Goal: Use online tool/utility: Utilize a website feature to perform a specific function

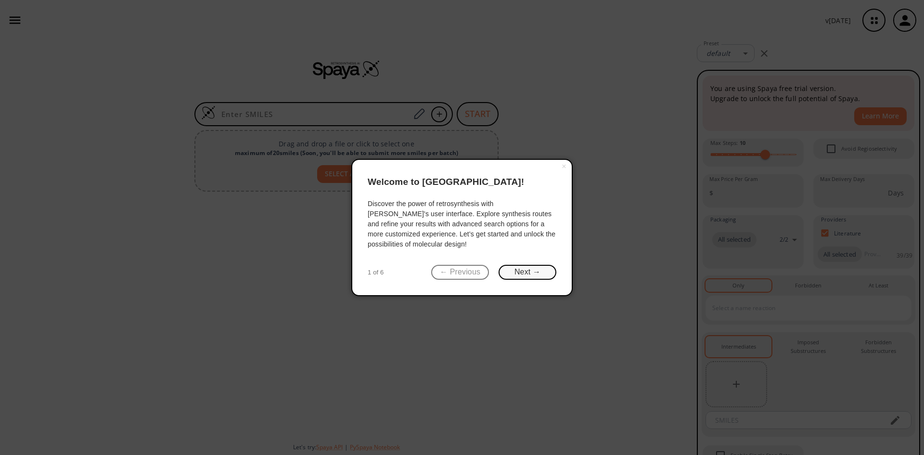
click at [528, 271] on button "Next →" at bounding box center [528, 272] width 58 height 15
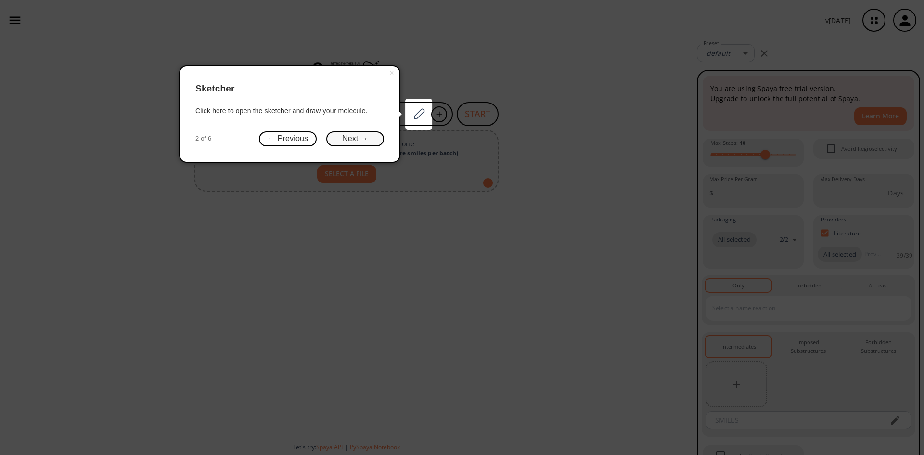
click at [369, 134] on button "Next →" at bounding box center [355, 138] width 58 height 15
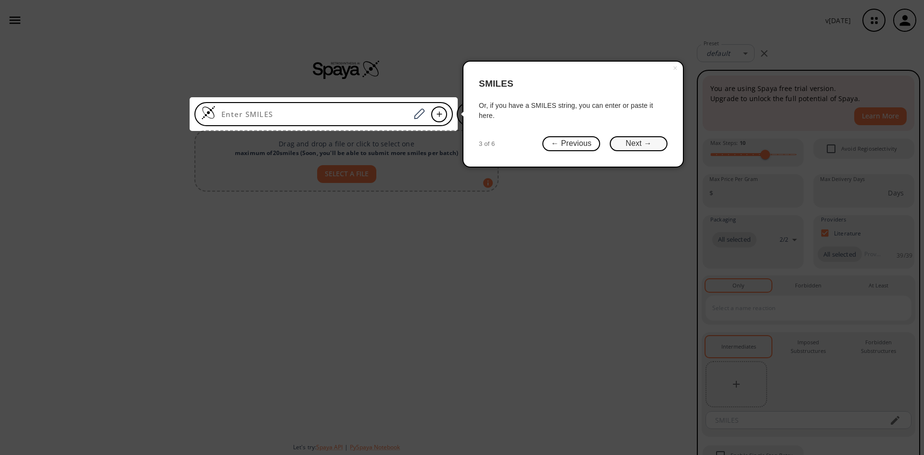
click at [634, 143] on button "Next →" at bounding box center [639, 143] width 58 height 15
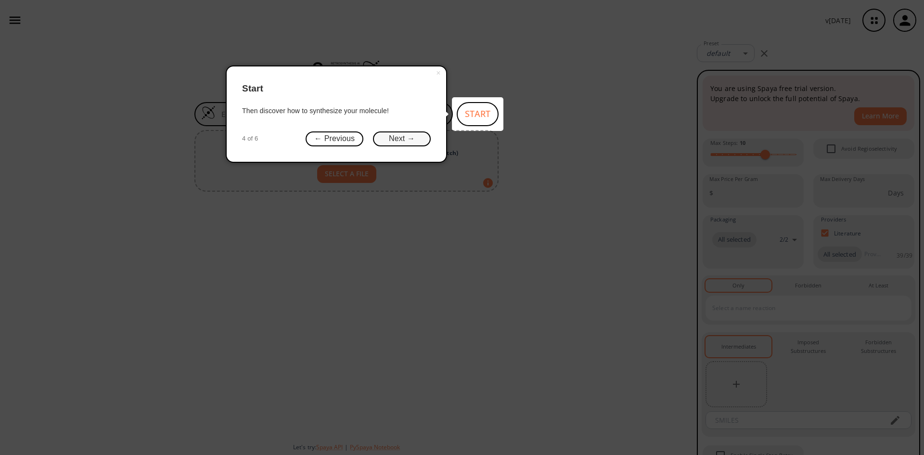
click at [408, 135] on button "Next →" at bounding box center [402, 138] width 58 height 15
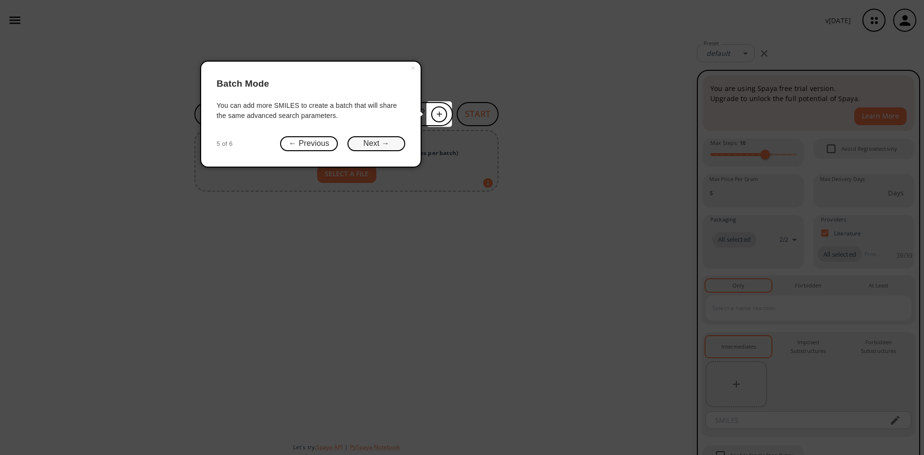
click at [390, 145] on button "Next →" at bounding box center [376, 143] width 58 height 15
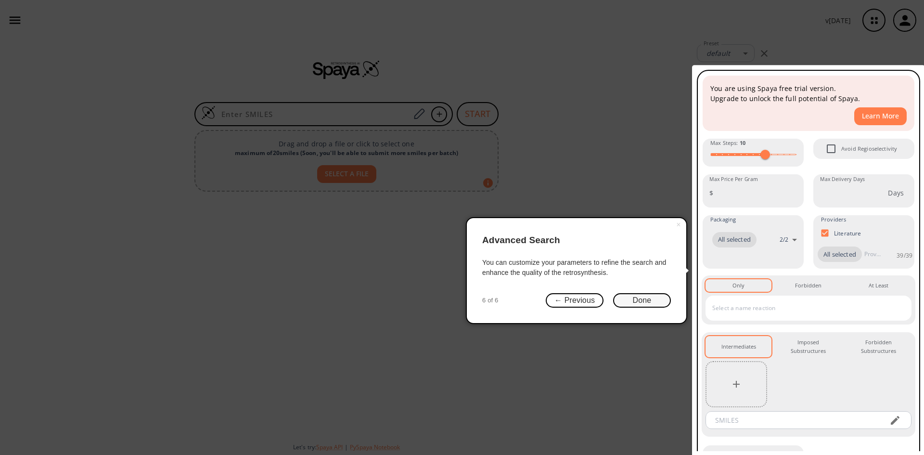
click at [642, 297] on button "Done" at bounding box center [642, 300] width 58 height 15
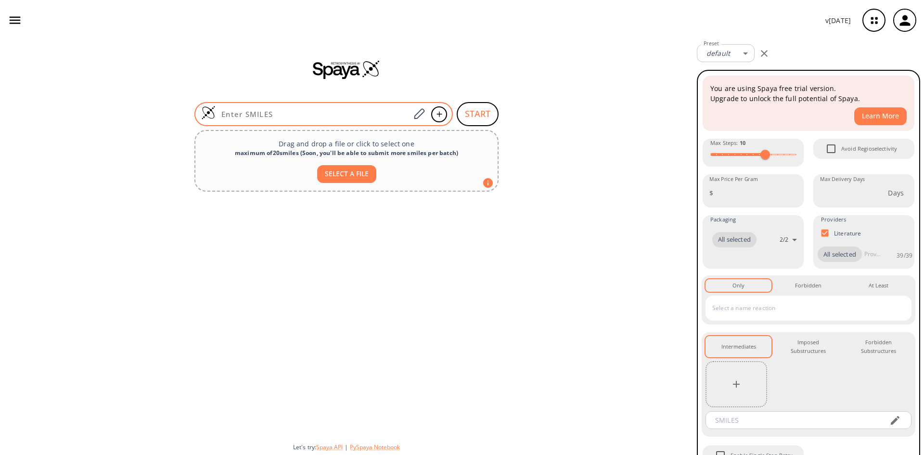
click at [293, 116] on input at bounding box center [313, 114] width 194 height 10
click at [298, 113] on input at bounding box center [313, 114] width 194 height 10
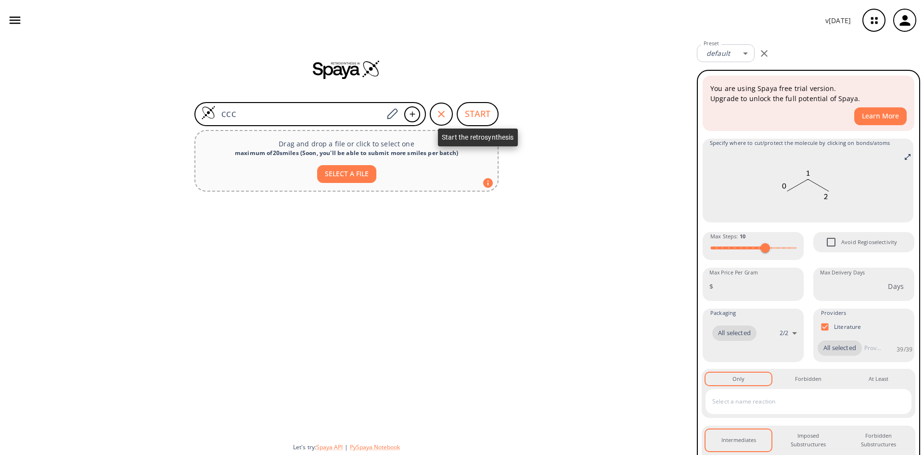
type input "CCC"
click at [476, 112] on button "START" at bounding box center [478, 114] width 42 height 24
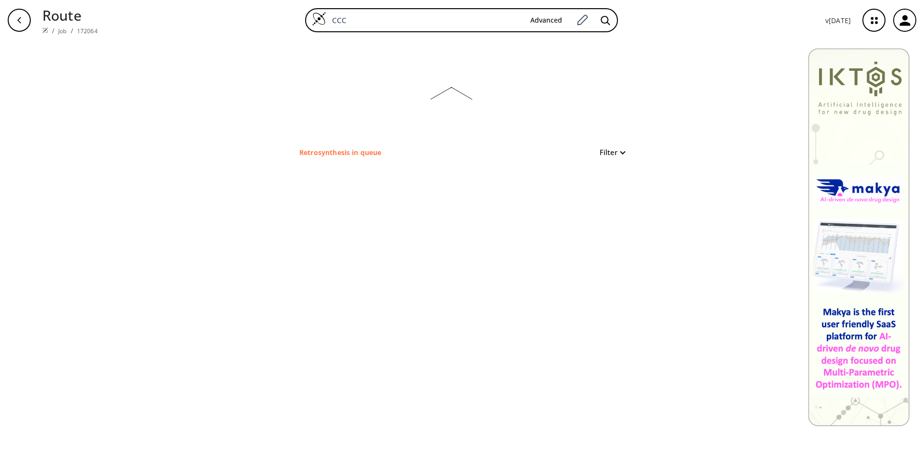
click at [21, 19] on icon "button" at bounding box center [19, 20] width 8 height 8
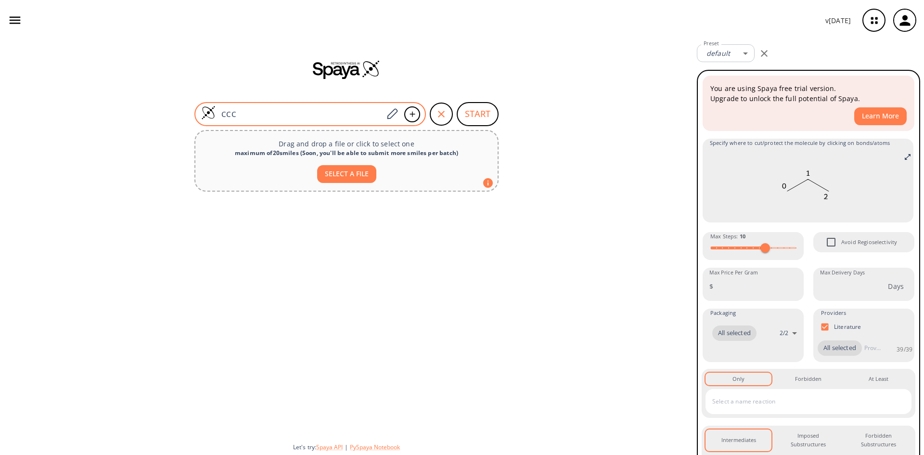
click at [282, 116] on input "CCC" at bounding box center [299, 114] width 167 height 10
type input "C"
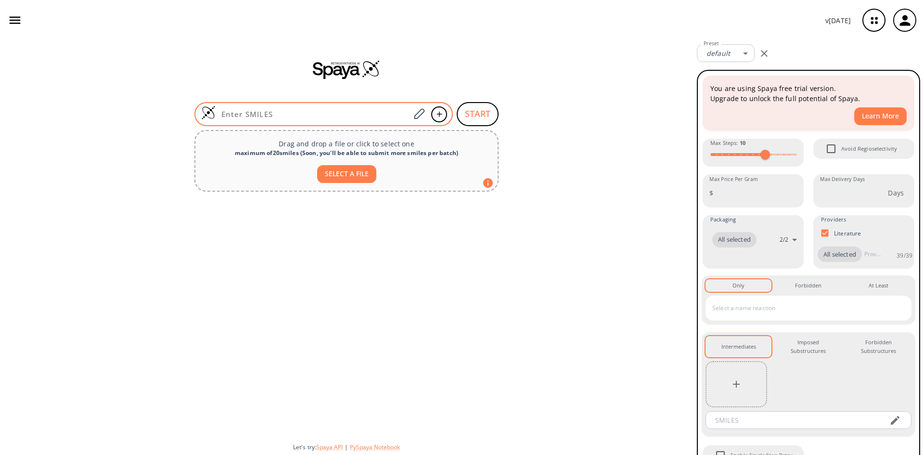
click at [295, 112] on input at bounding box center [313, 114] width 194 height 10
paste input "NCCCC(=O)O"
type input "NCCCC(=O)O"
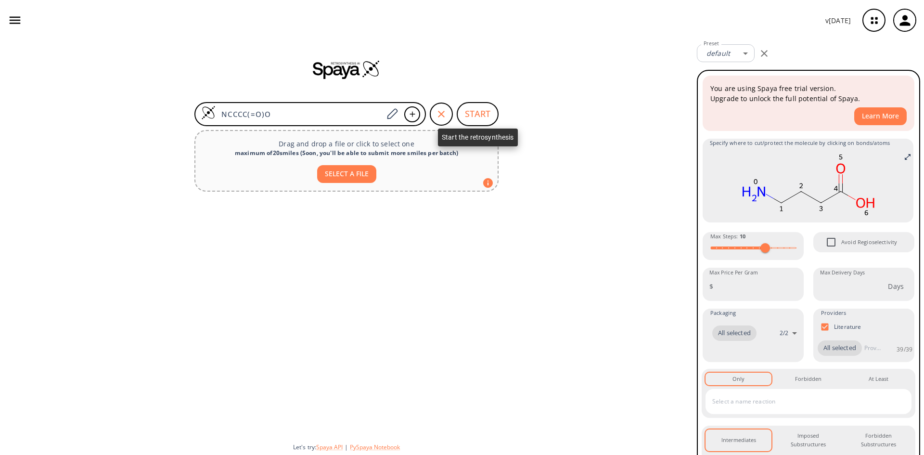
click at [474, 112] on button "START" at bounding box center [478, 114] width 42 height 24
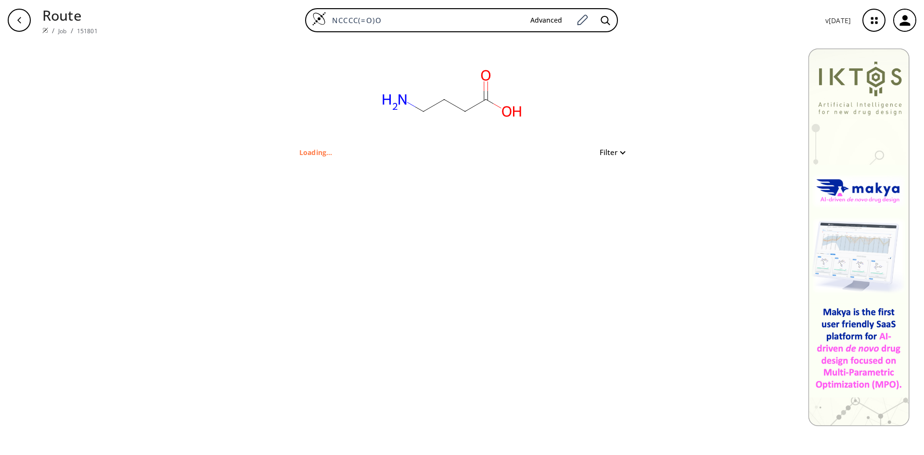
type input "C(O)(CCCN)=O"
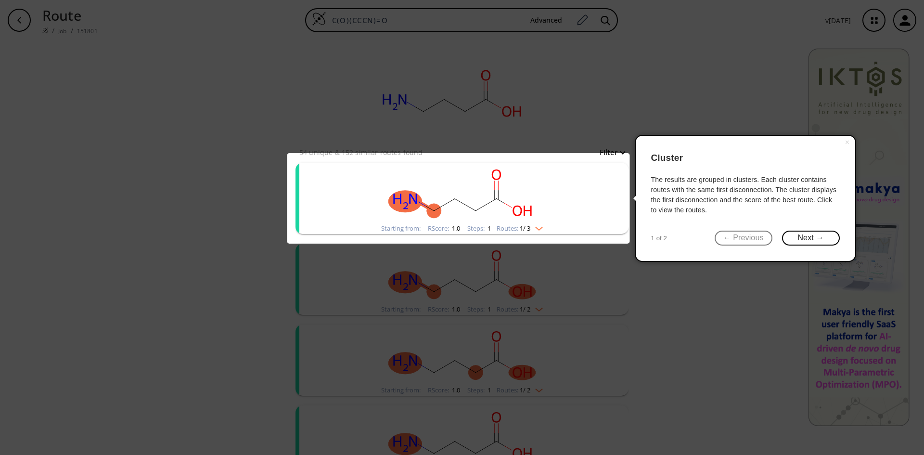
click at [541, 226] on img "clusters" at bounding box center [536, 227] width 13 height 8
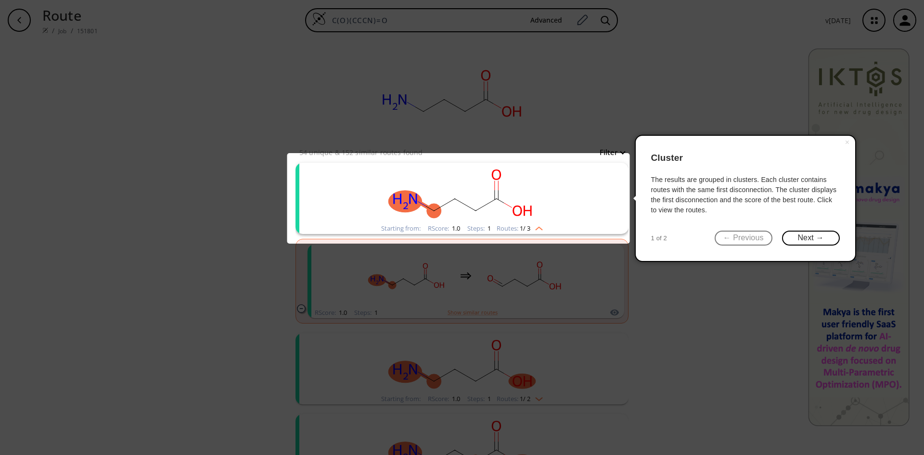
click at [539, 227] on img "clusters" at bounding box center [536, 227] width 13 height 8
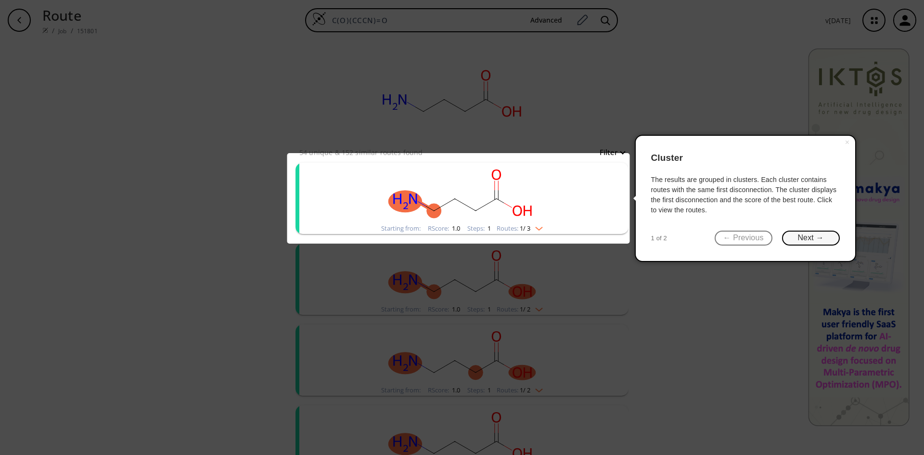
click at [811, 238] on button "Next →" at bounding box center [811, 237] width 58 height 15
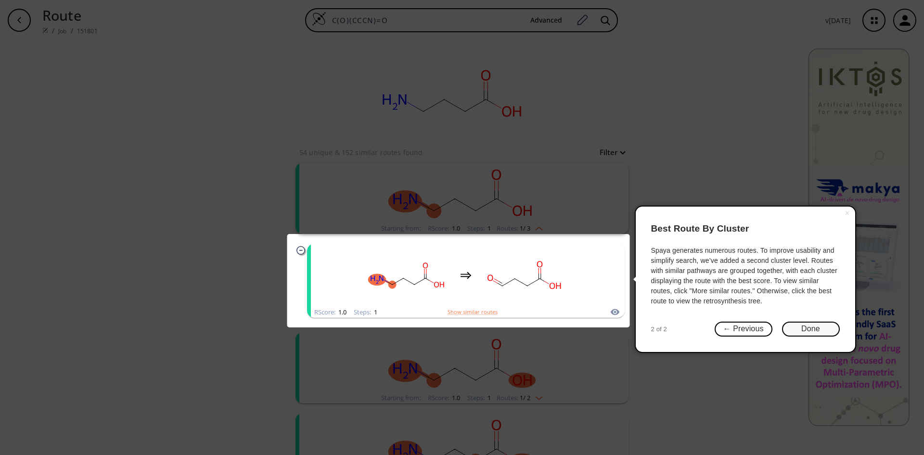
click at [811, 327] on button "Done" at bounding box center [811, 328] width 58 height 15
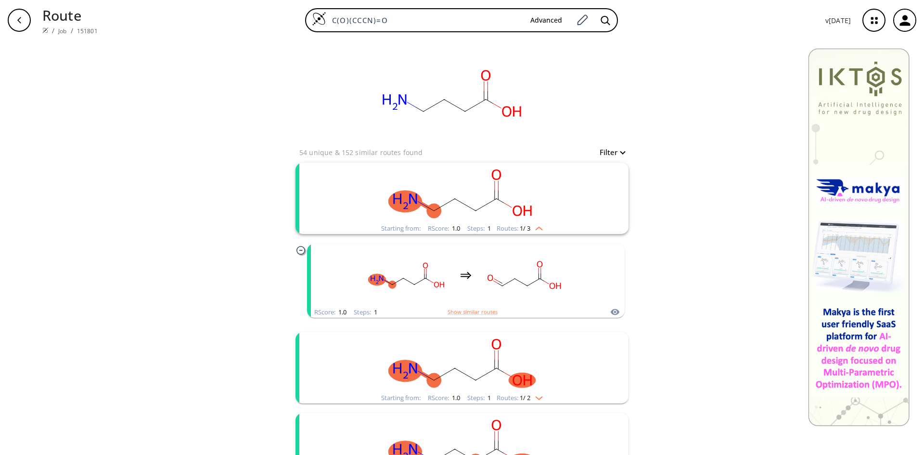
click at [538, 228] on img "clusters" at bounding box center [536, 227] width 13 height 8
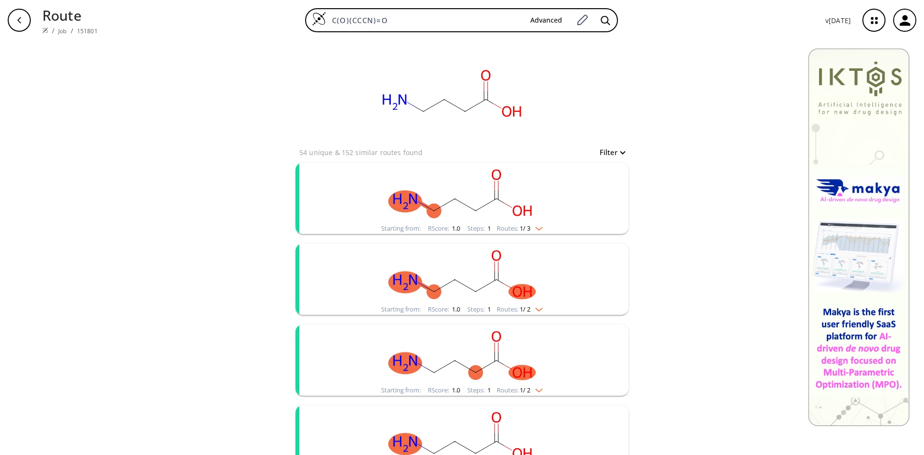
click at [538, 228] on img "clusters" at bounding box center [536, 227] width 13 height 8
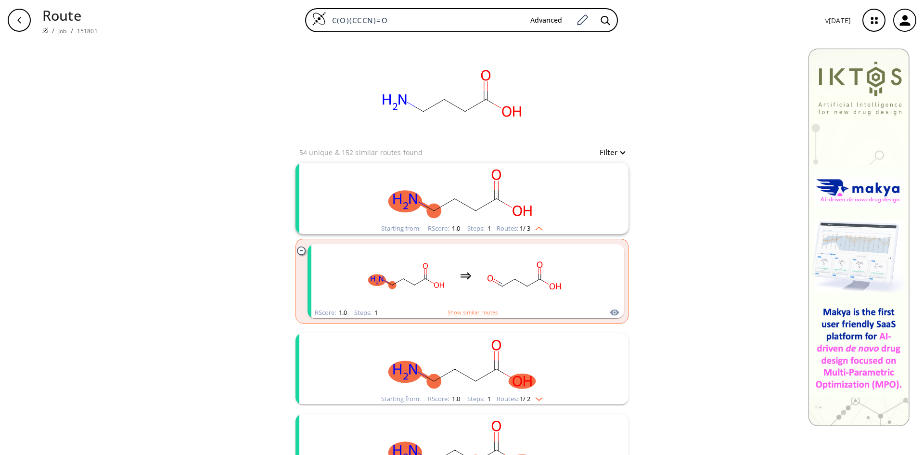
click at [538, 228] on img "clusters" at bounding box center [536, 227] width 13 height 8
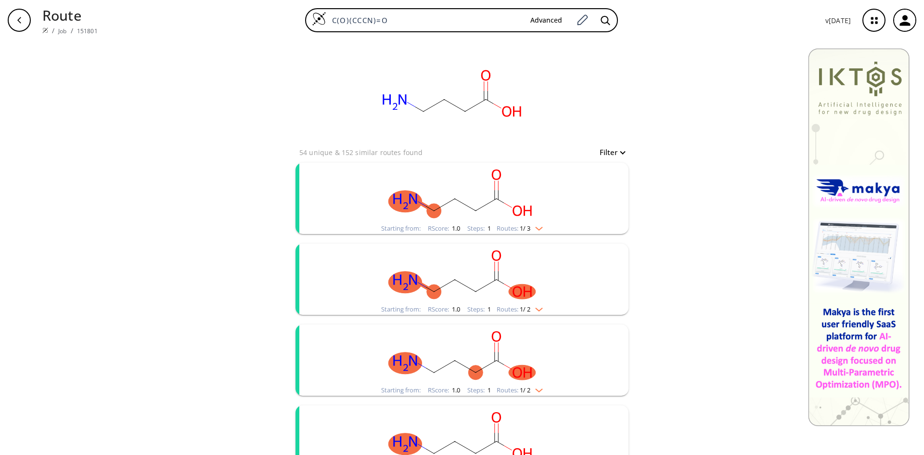
click at [537, 306] on img "clusters" at bounding box center [536, 308] width 13 height 8
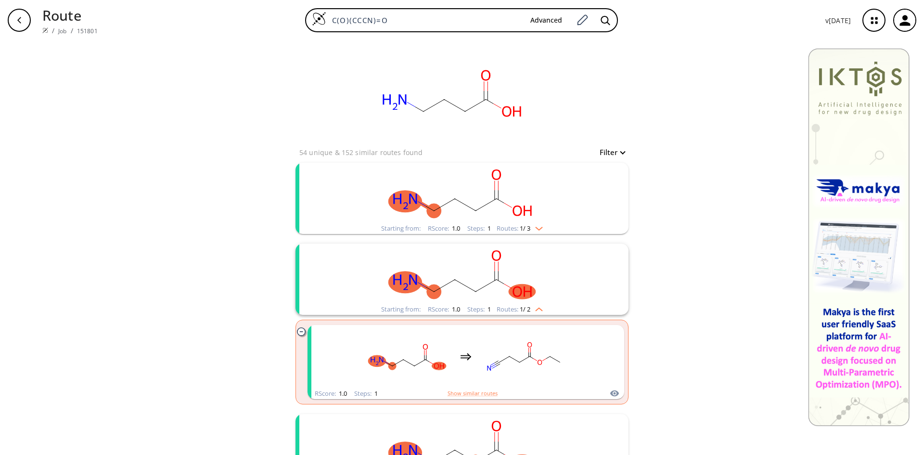
click at [538, 308] on img "clusters" at bounding box center [536, 308] width 13 height 8
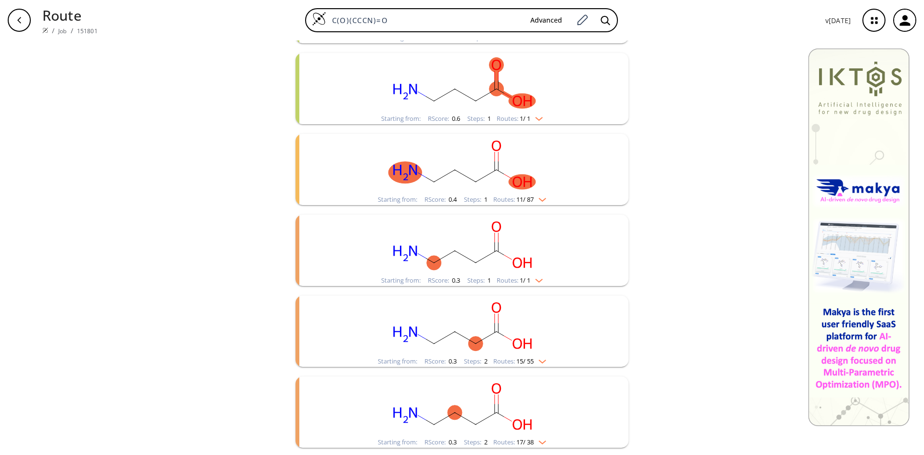
scroll to position [835, 0]
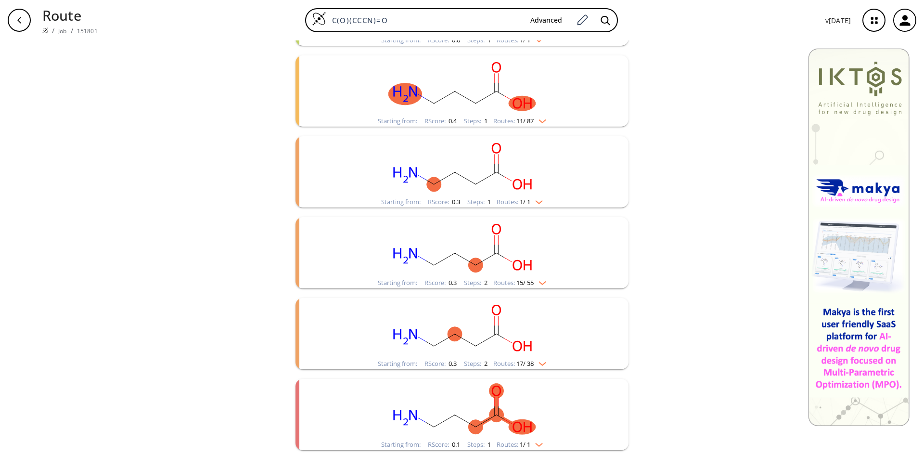
click at [541, 361] on img "clusters" at bounding box center [540, 362] width 13 height 8
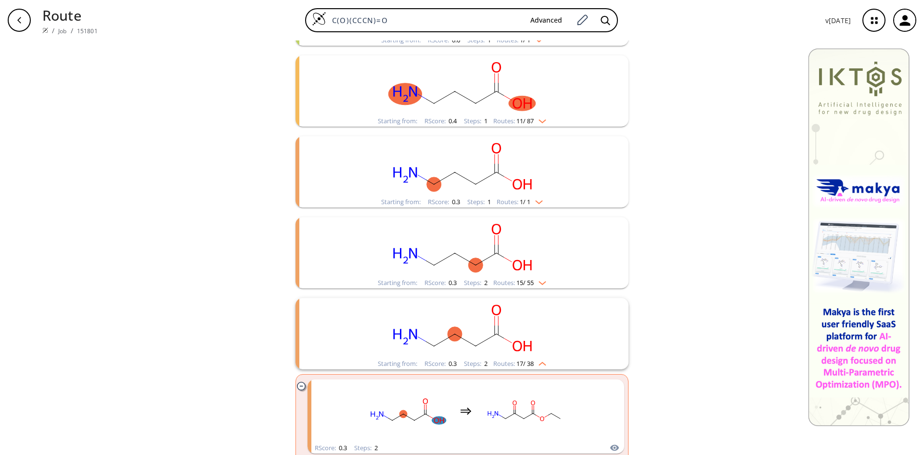
click at [541, 360] on img "clusters" at bounding box center [540, 362] width 13 height 8
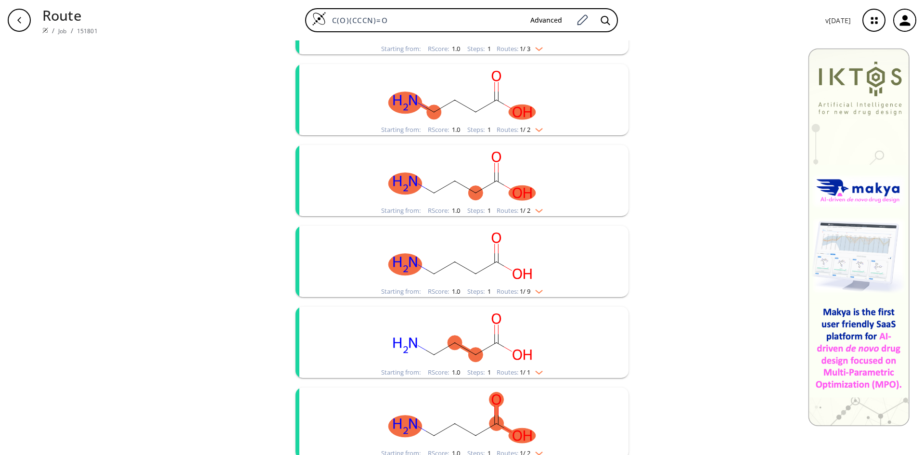
scroll to position [161, 0]
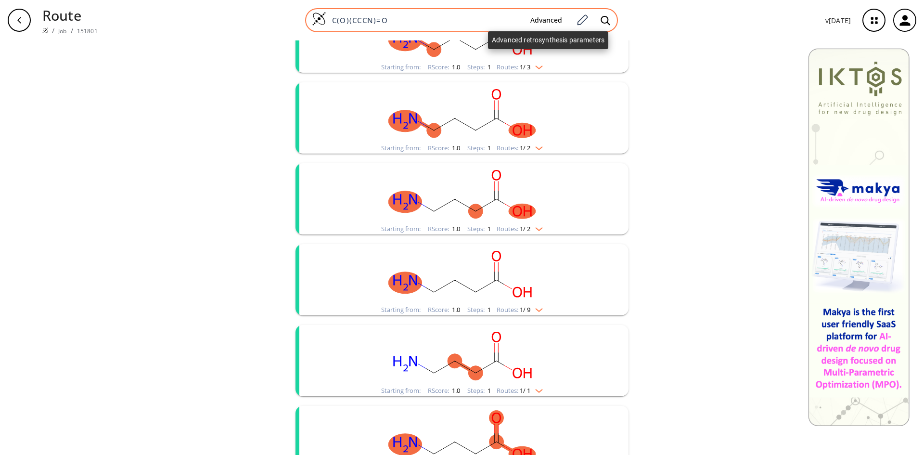
click at [563, 19] on button "Advanced" at bounding box center [546, 21] width 47 height 18
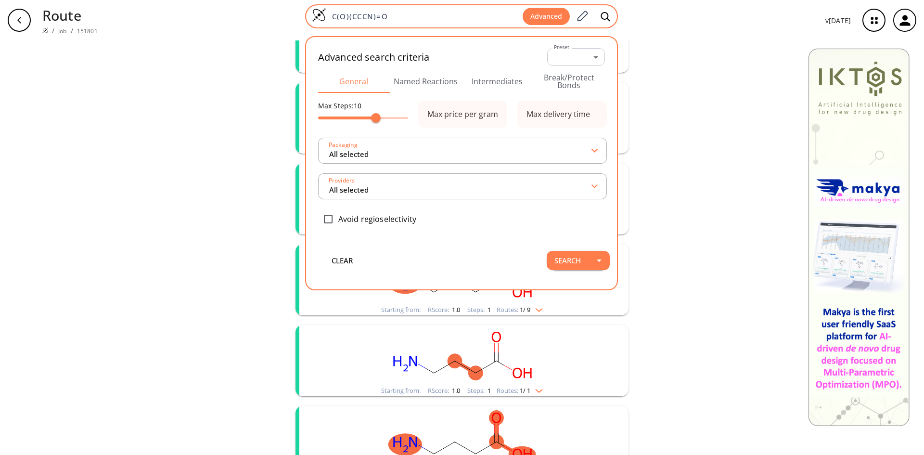
type input "All selected"
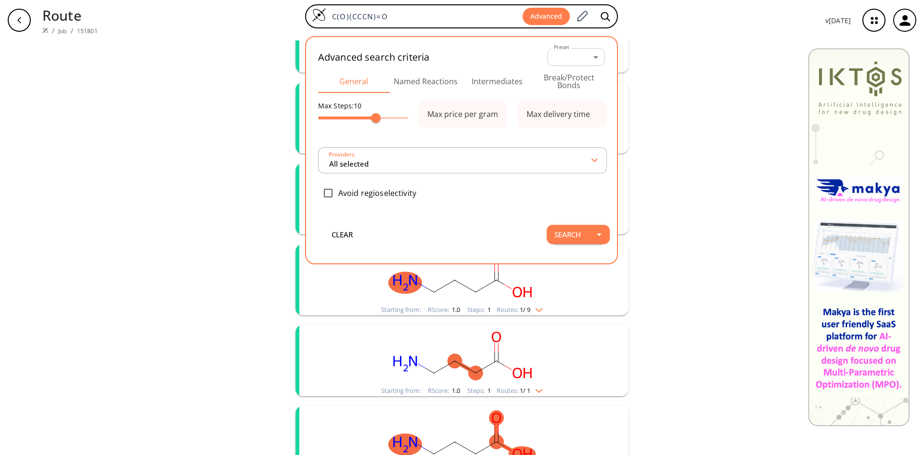
type input "All selected"
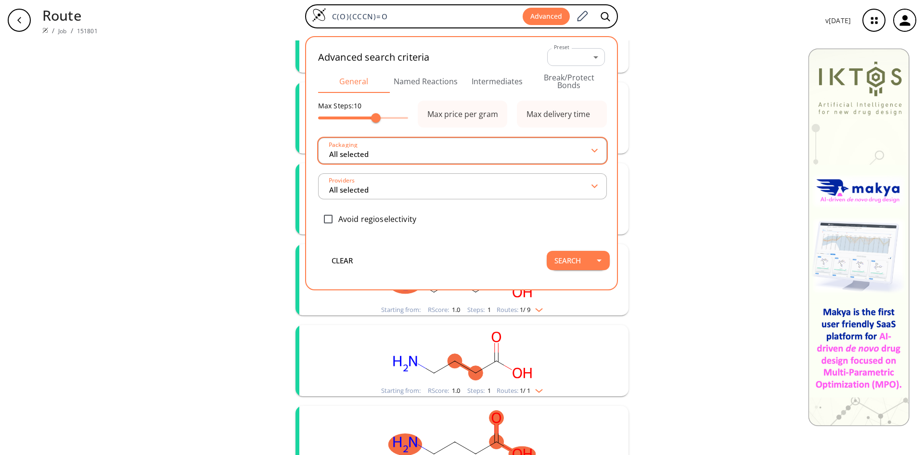
click at [580, 148] on input "All selected" at bounding box center [460, 150] width 264 height 17
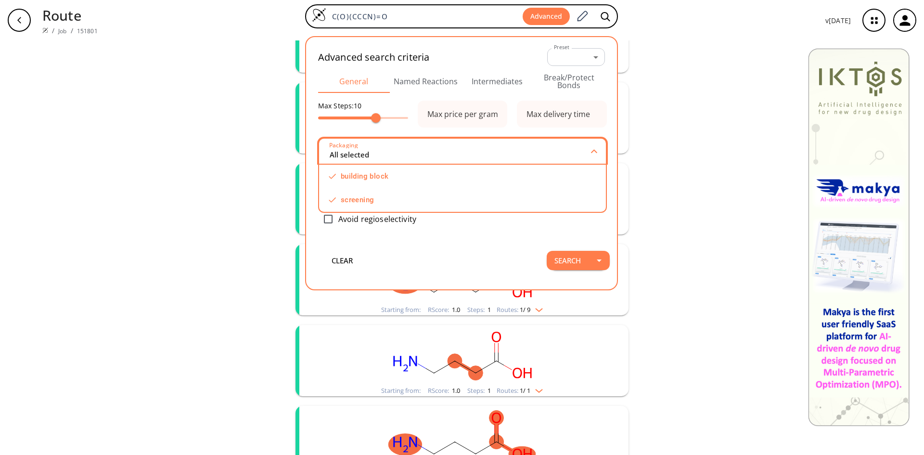
click at [580, 148] on input "All selected" at bounding box center [460, 150] width 263 height 17
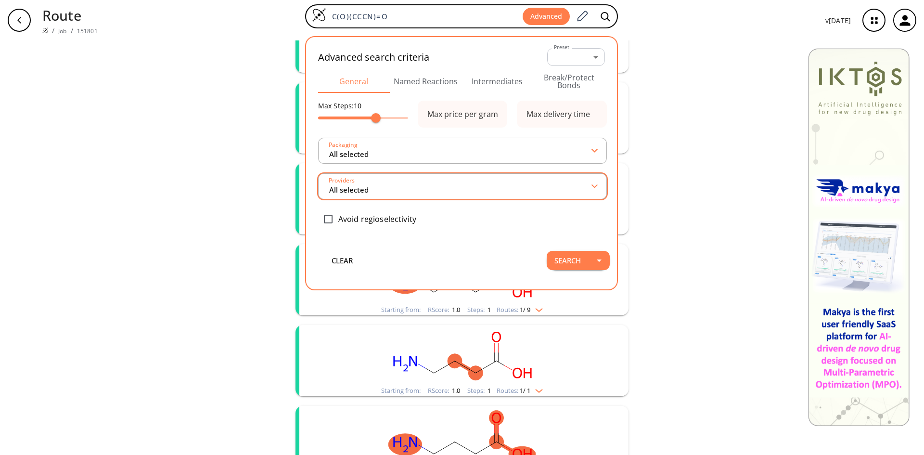
click at [593, 187] on icon at bounding box center [594, 186] width 7 height 4
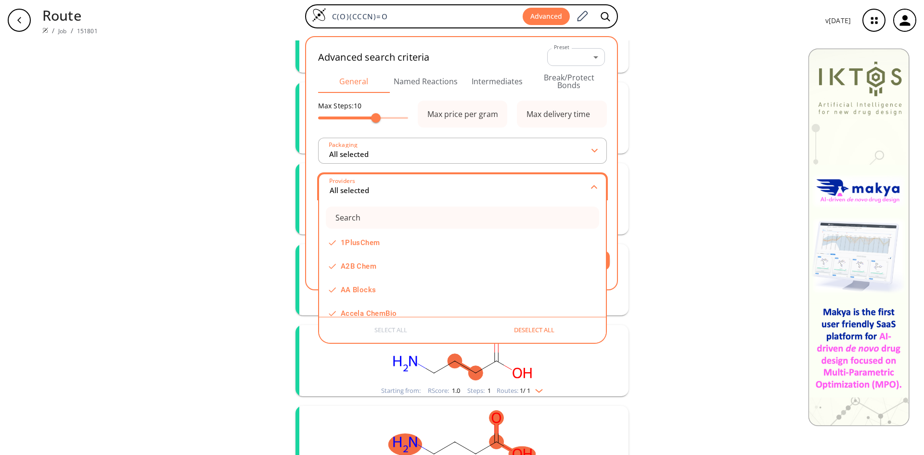
click at [593, 187] on icon at bounding box center [594, 187] width 7 height 4
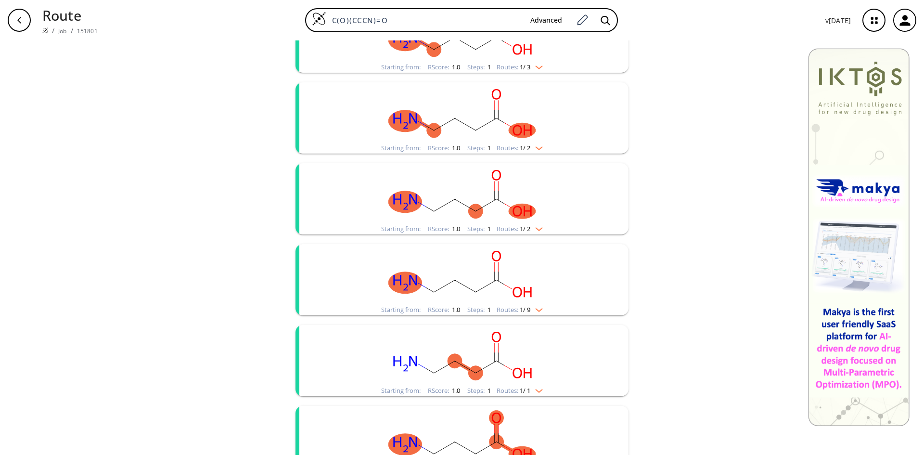
click at [537, 229] on img "clusters" at bounding box center [536, 227] width 13 height 8
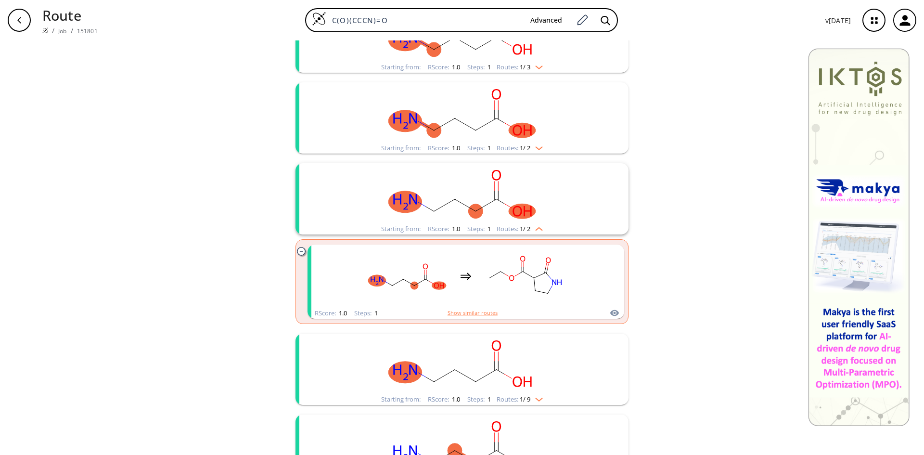
click at [537, 229] on img "clusters" at bounding box center [536, 227] width 13 height 8
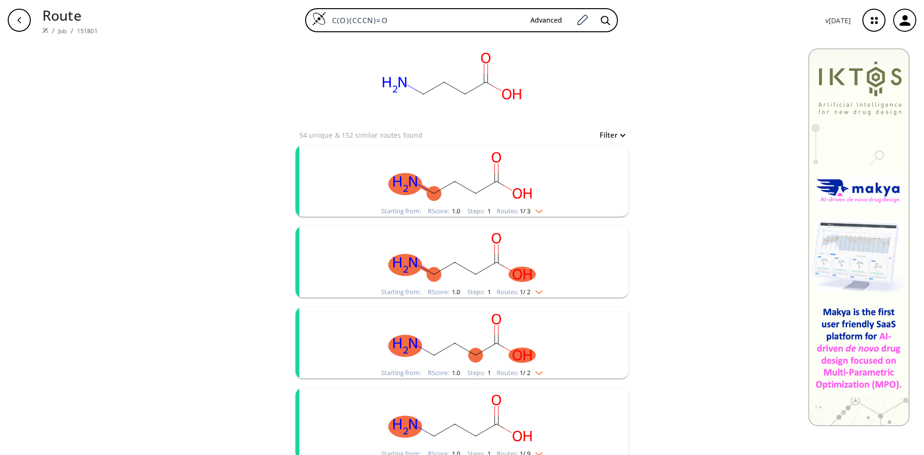
scroll to position [17, 0]
click at [620, 135] on button "Filter" at bounding box center [609, 135] width 31 height 7
drag, startPoint x: 634, startPoint y: 173, endPoint x: 619, endPoint y: 177, distance: 15.9
click at [619, 177] on span "11" at bounding box center [620, 176] width 10 height 10
type input "10"
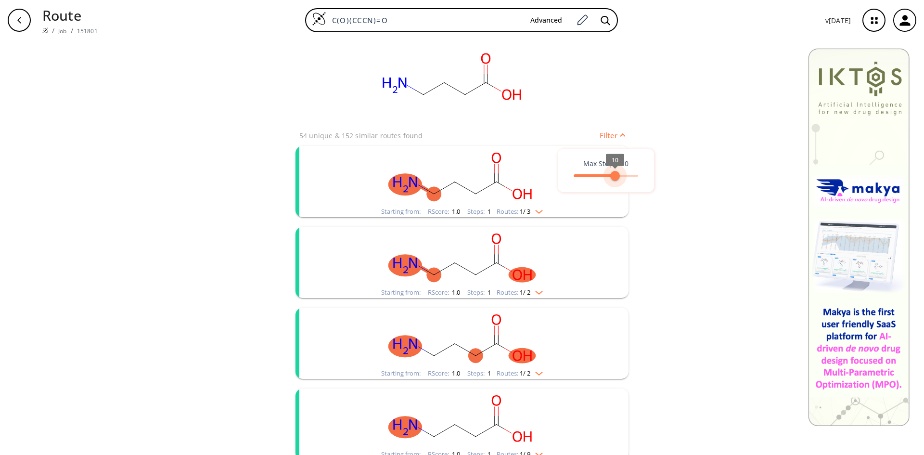
drag, startPoint x: 621, startPoint y: 174, endPoint x: 614, endPoint y: 175, distance: 6.4
click at [614, 175] on span "10" at bounding box center [615, 176] width 10 height 10
click at [694, 177] on div at bounding box center [462, 227] width 924 height 455
click at [538, 210] on img "clusters" at bounding box center [536, 210] width 13 height 8
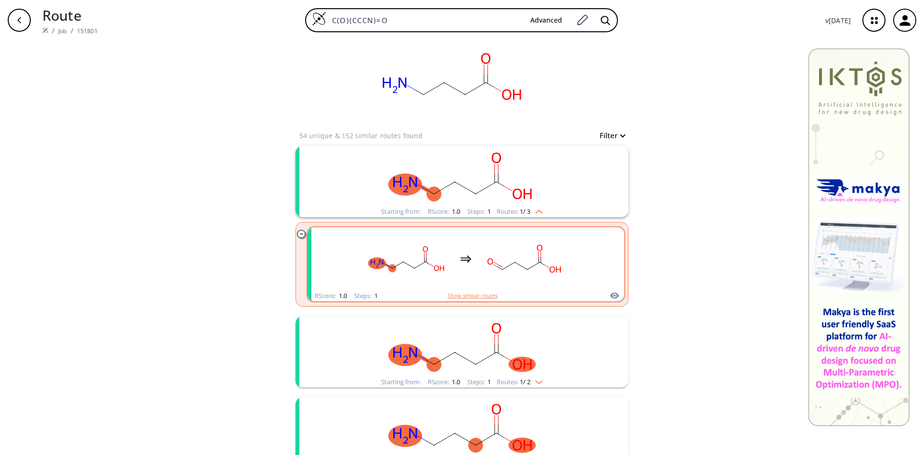
click at [472, 293] on button "Show similar routes" at bounding box center [473, 295] width 50 height 9
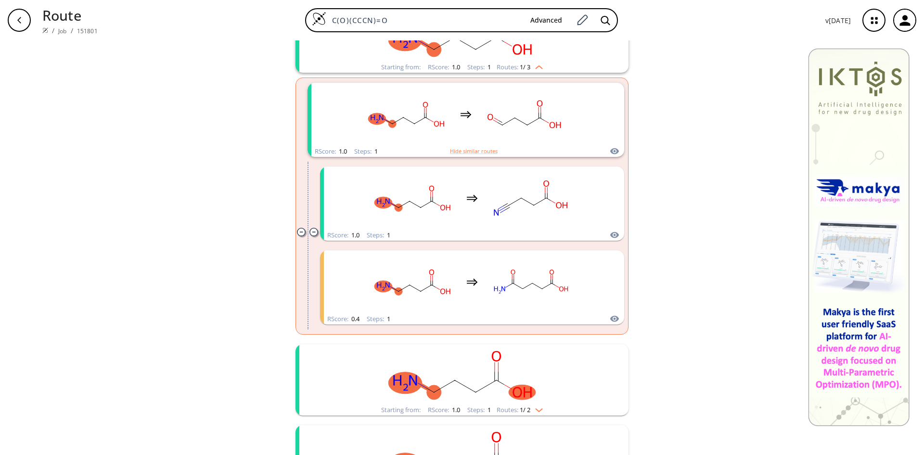
scroll to position [209, 0]
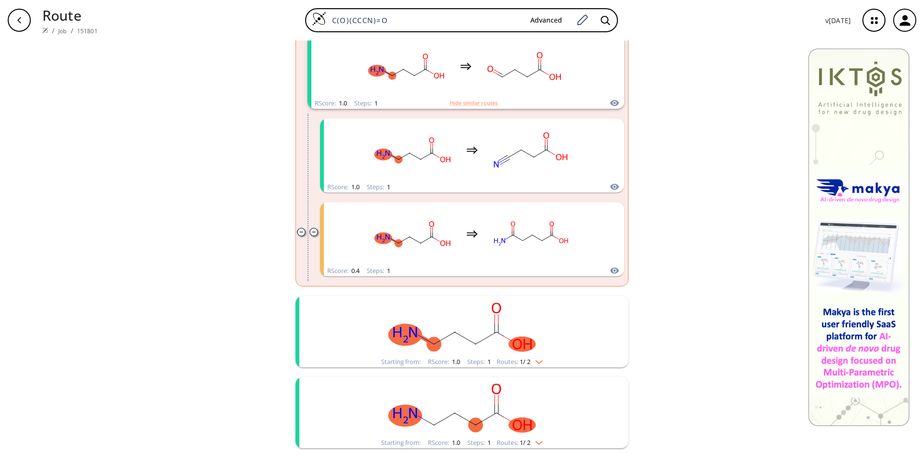
click at [313, 229] on icon "clusters" at bounding box center [313, 232] width 8 height 8
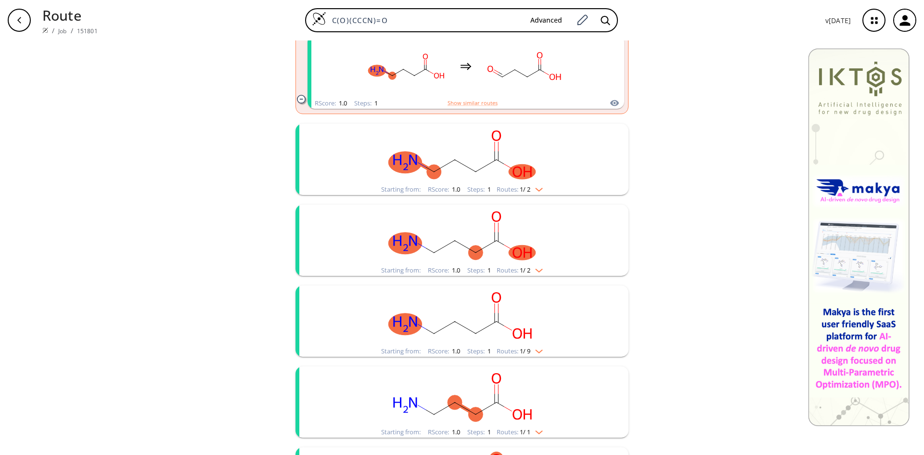
click at [298, 98] on icon "clusters" at bounding box center [301, 99] width 8 height 8
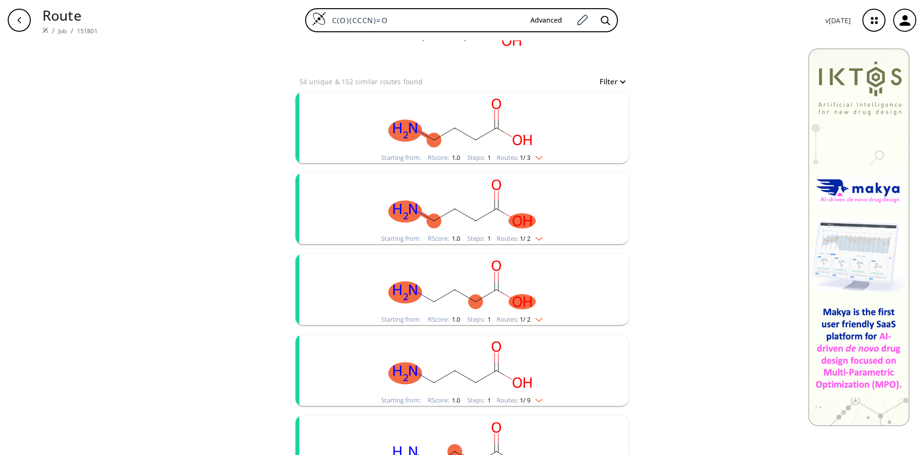
scroll to position [65, 0]
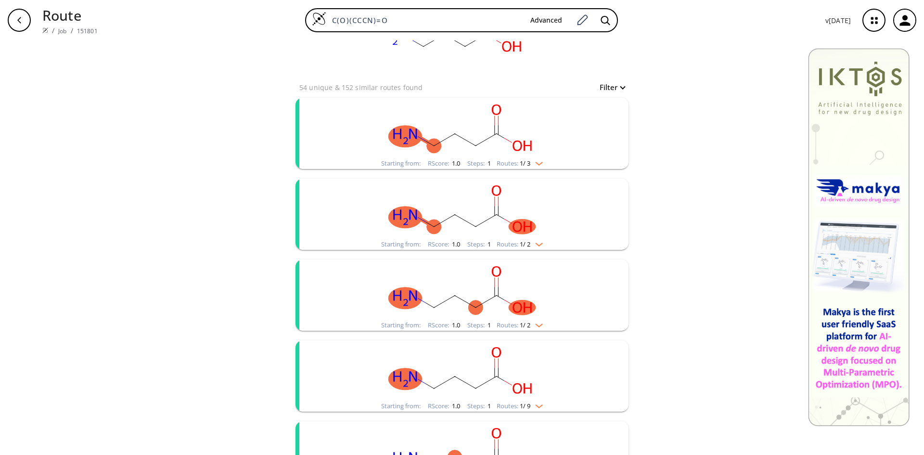
click at [541, 243] on img "clusters" at bounding box center [536, 243] width 13 height 8
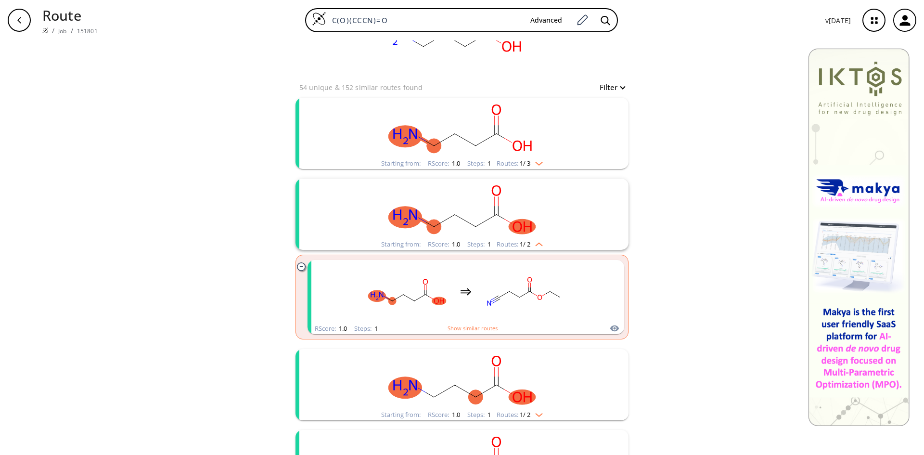
click at [537, 241] on img "clusters" at bounding box center [536, 243] width 13 height 8
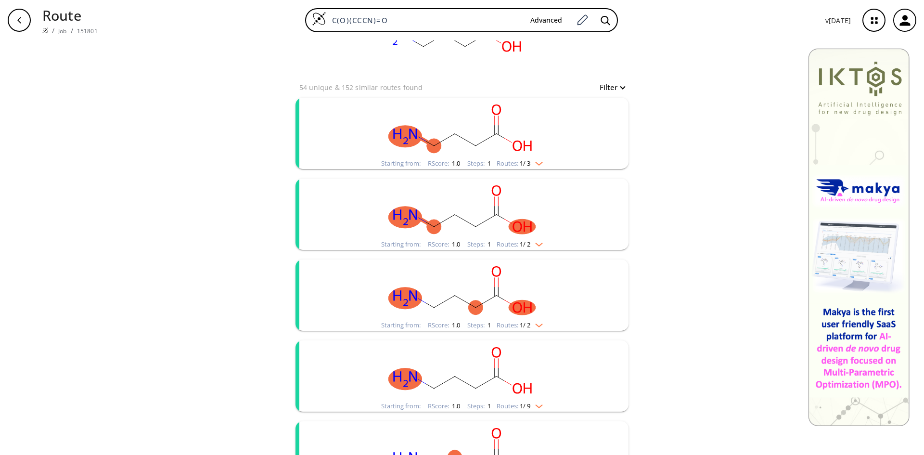
click at [538, 165] on img "clusters" at bounding box center [536, 162] width 13 height 8
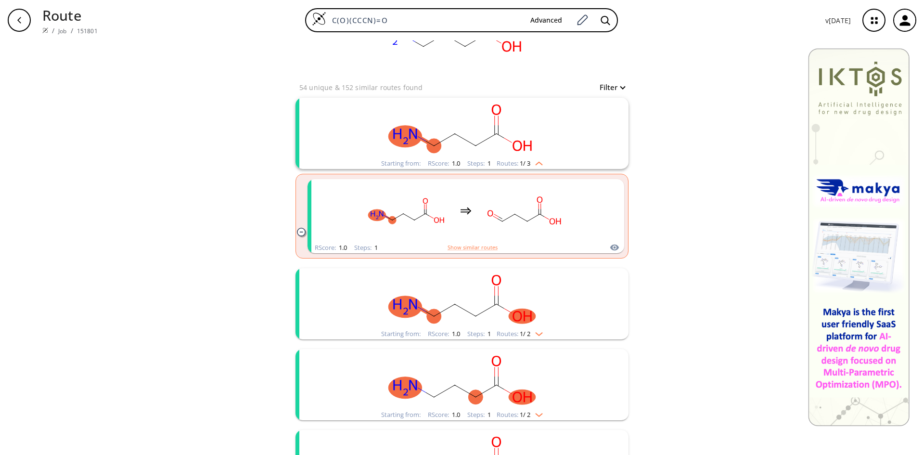
click at [540, 159] on img "clusters" at bounding box center [536, 162] width 13 height 8
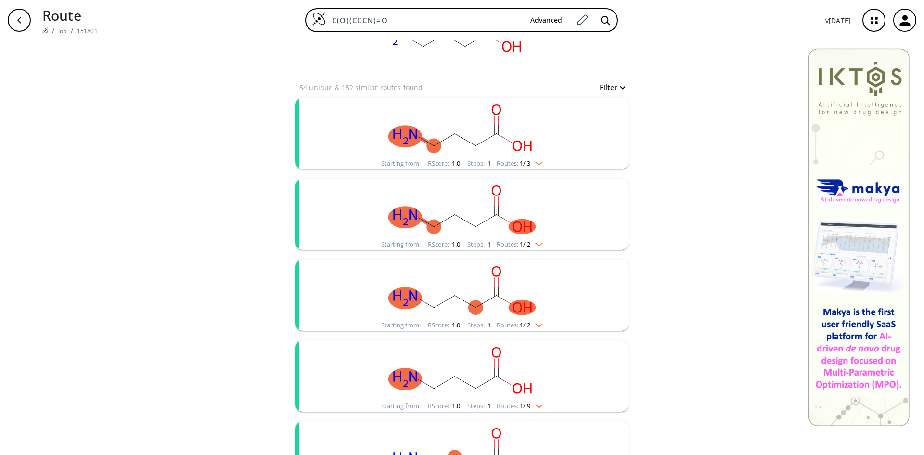
click at [537, 164] on img "clusters" at bounding box center [536, 162] width 13 height 8
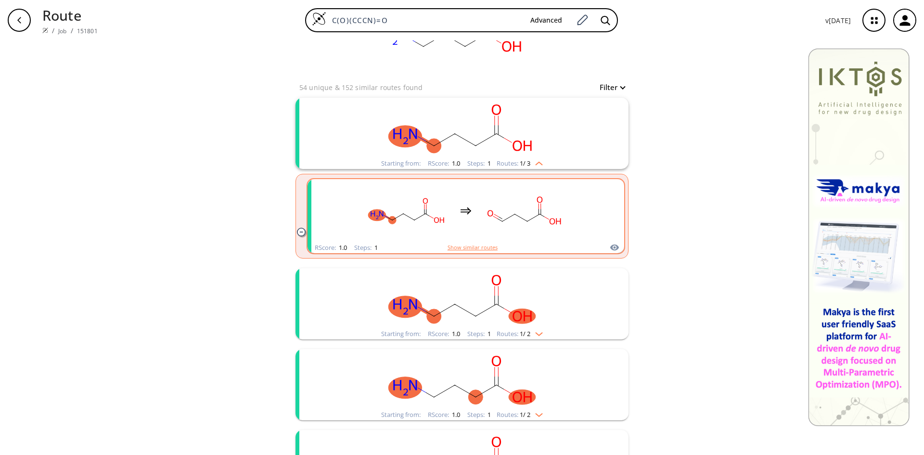
click at [486, 245] on button "Show similar routes" at bounding box center [473, 247] width 50 height 9
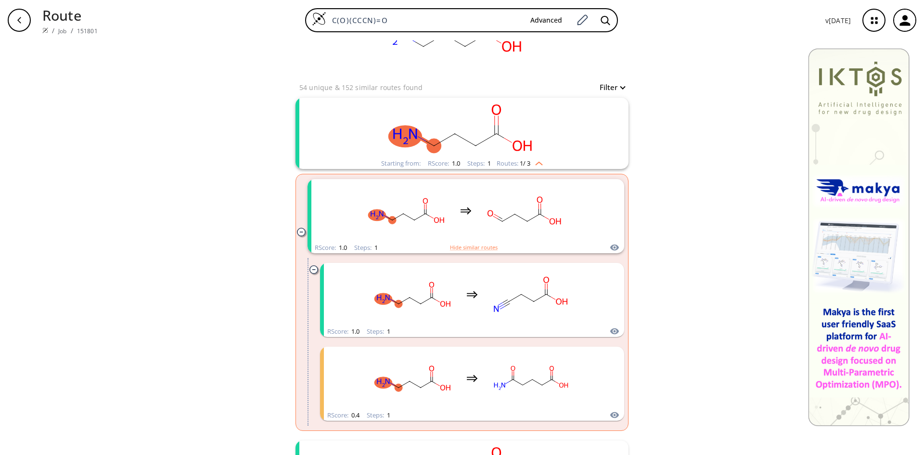
click at [537, 164] on img "clusters" at bounding box center [536, 162] width 13 height 8
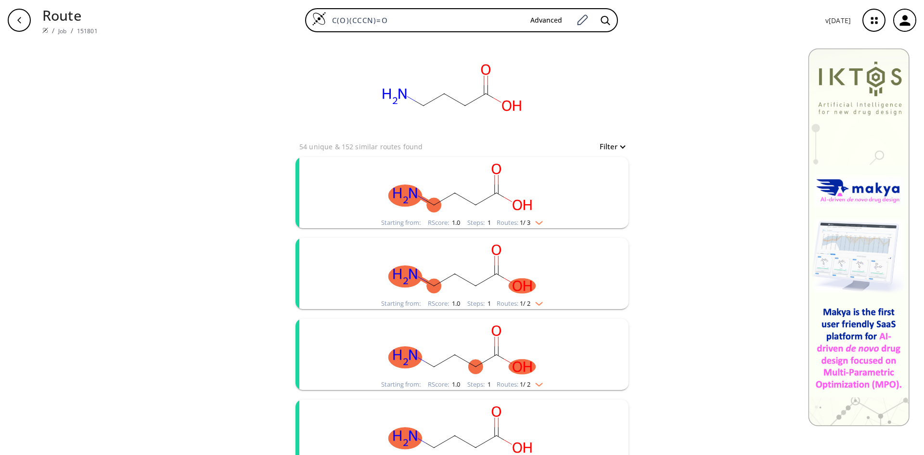
scroll to position [0, 0]
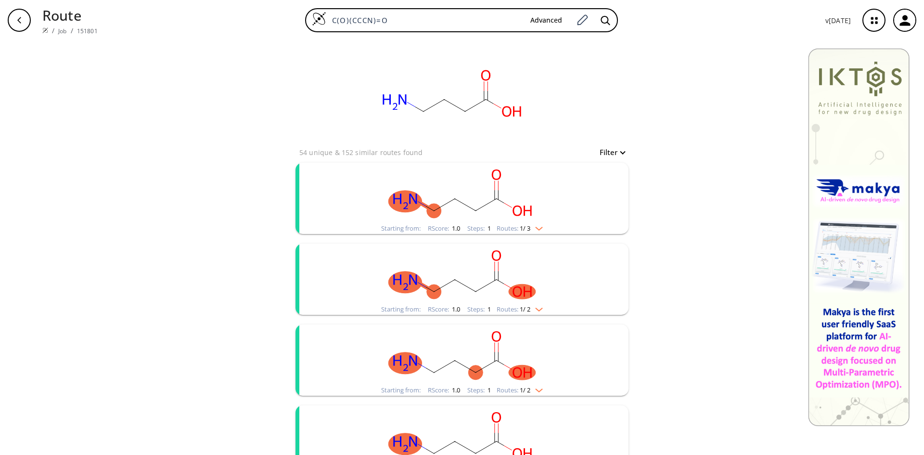
click at [20, 19] on icon "button" at bounding box center [19, 20] width 8 height 8
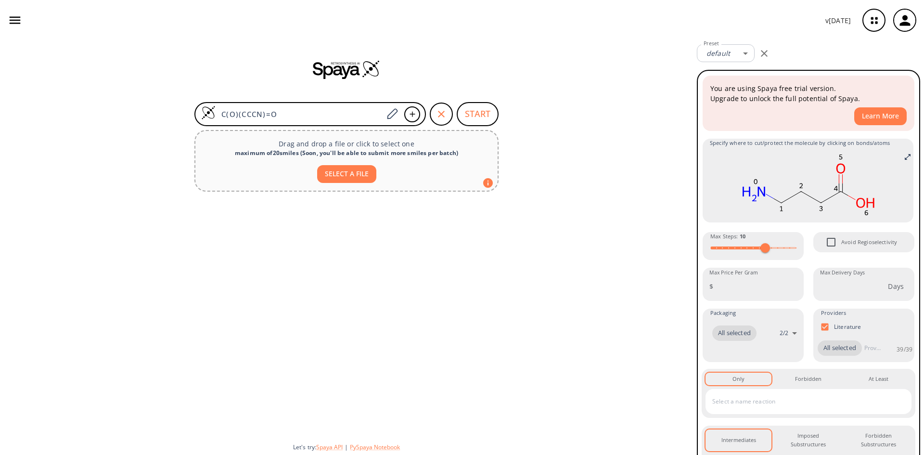
click at [578, 111] on div "C(O)(CCCN)=O START Drag and drop a file or click to select one maximum of 20 sm…" at bounding box center [346, 247] width 693 height 414
